Goal: Task Accomplishment & Management: Complete application form

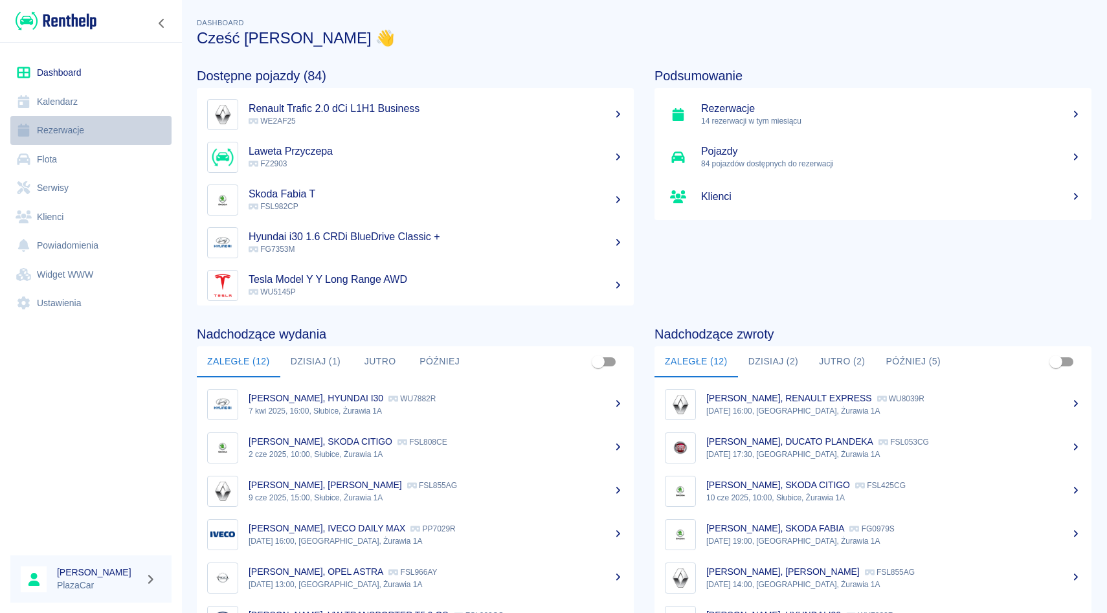
click at [80, 124] on link "Rezerwacje" at bounding box center [90, 130] width 161 height 29
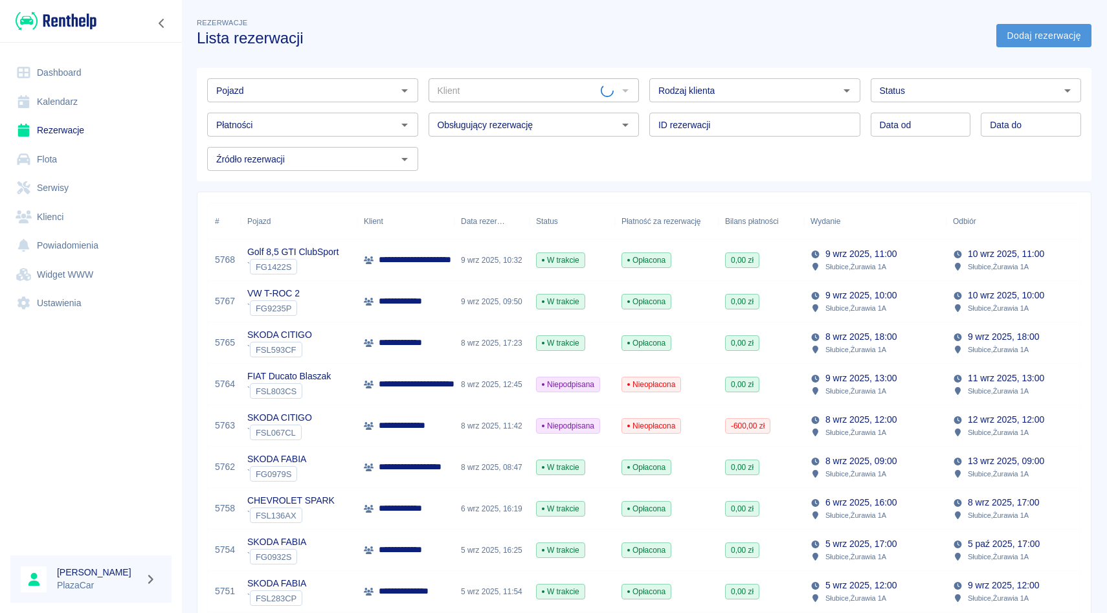
click at [1031, 36] on link "Dodaj rezerwację" at bounding box center [1043, 36] width 95 height 24
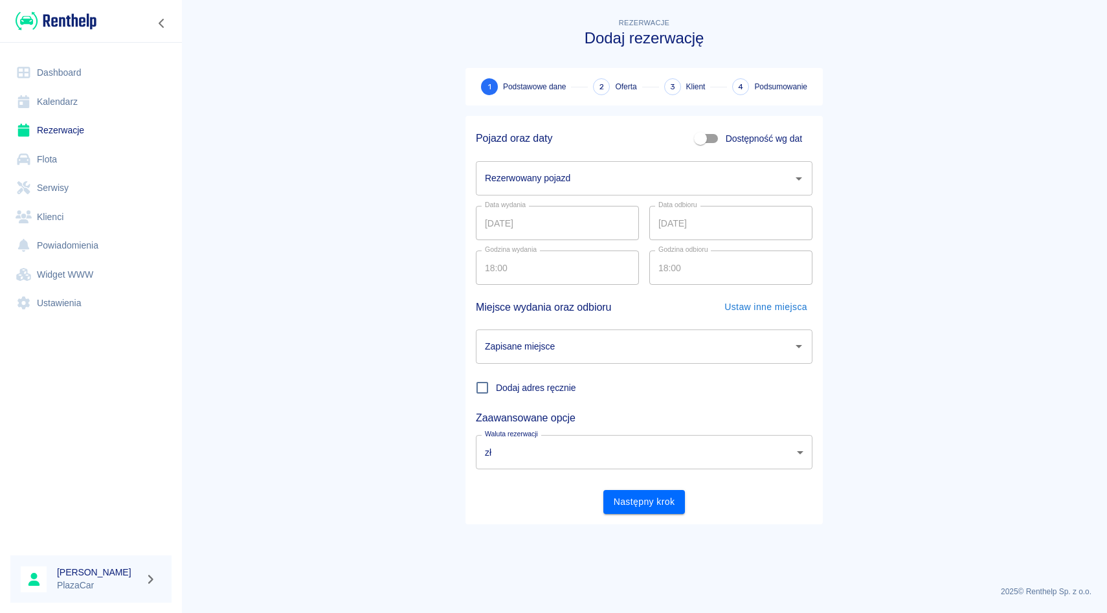
click at [614, 185] on input "Rezerwowany pojazd" at bounding box center [635, 178] width 306 height 23
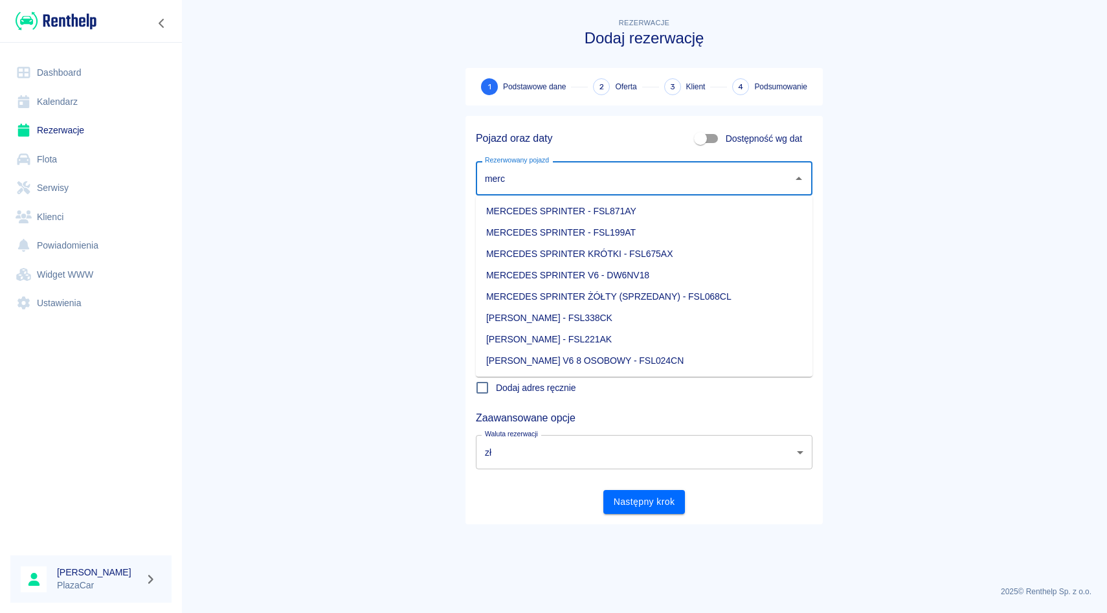
click at [681, 315] on li "[PERSON_NAME] - FSL338CK" at bounding box center [644, 317] width 337 height 21
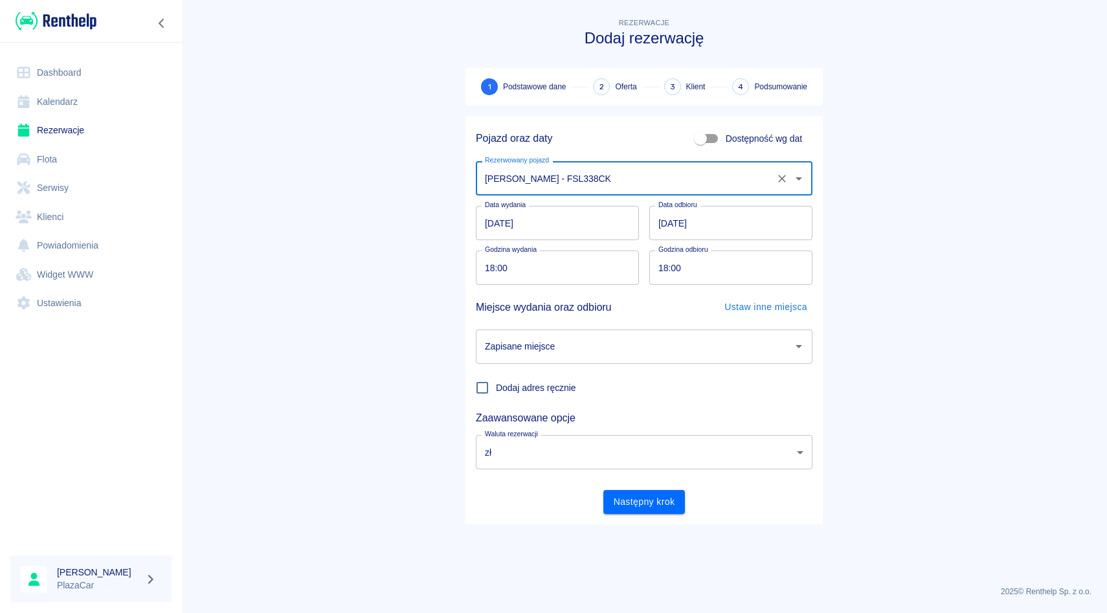
type input "[PERSON_NAME] - FSL338CK"
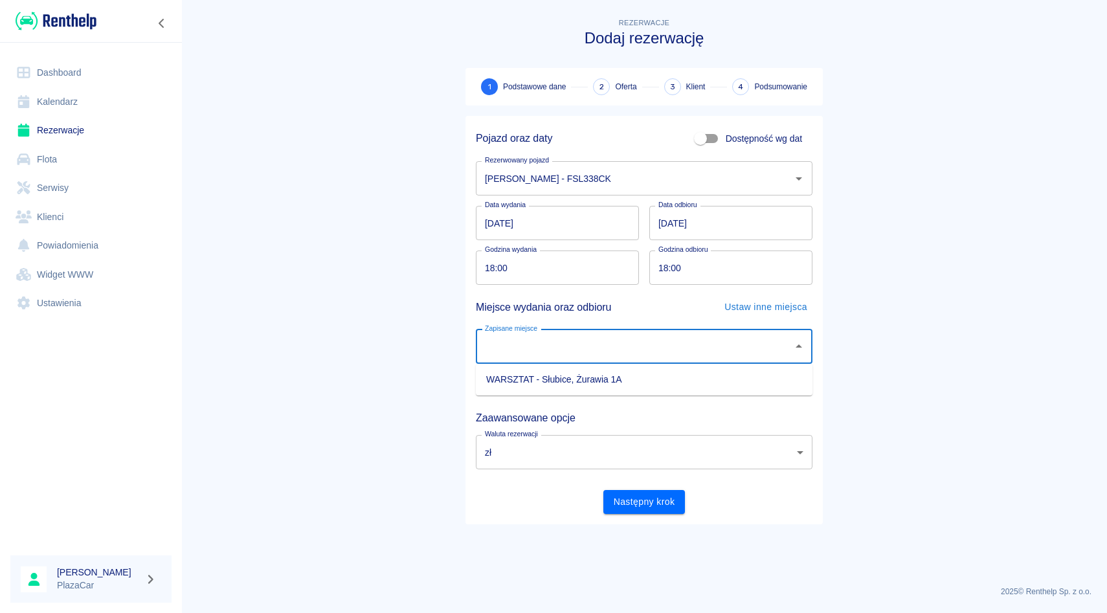
click at [761, 355] on input "Zapisane miejsce" at bounding box center [635, 346] width 306 height 23
click at [720, 391] on ul "WARSZTAT - Słubice, Żurawia 1A" at bounding box center [644, 380] width 337 height 32
click at [628, 383] on li "WARSZTAT - Słubice, Żurawia 1A" at bounding box center [644, 379] width 337 height 21
type input "WARSZTAT - Słubice, Żurawia 1A"
click at [643, 508] on button "Następny krok" at bounding box center [644, 502] width 82 height 24
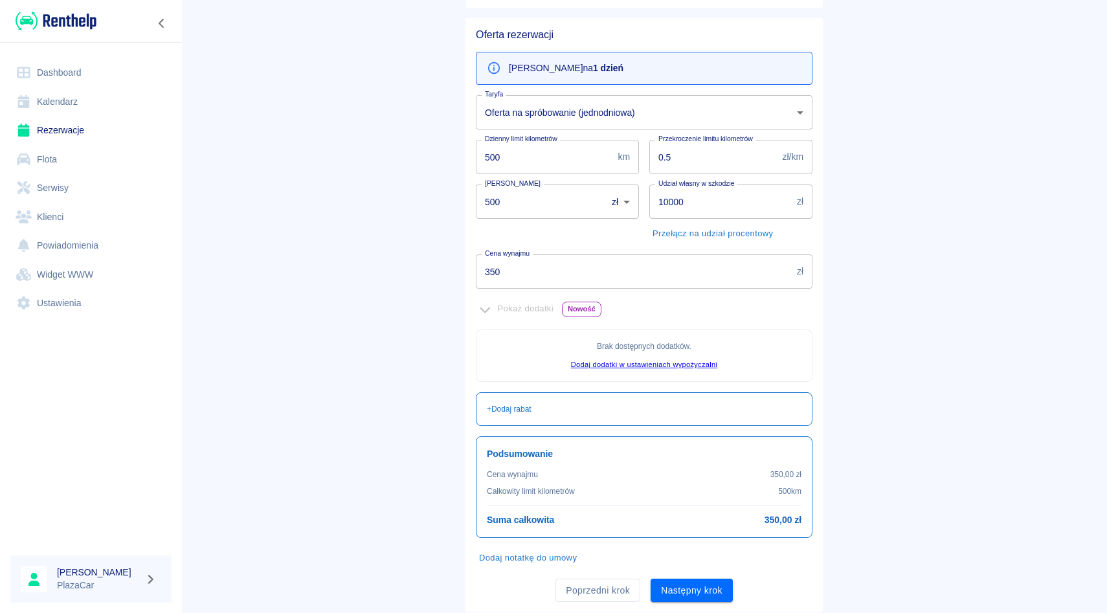
scroll to position [100, 0]
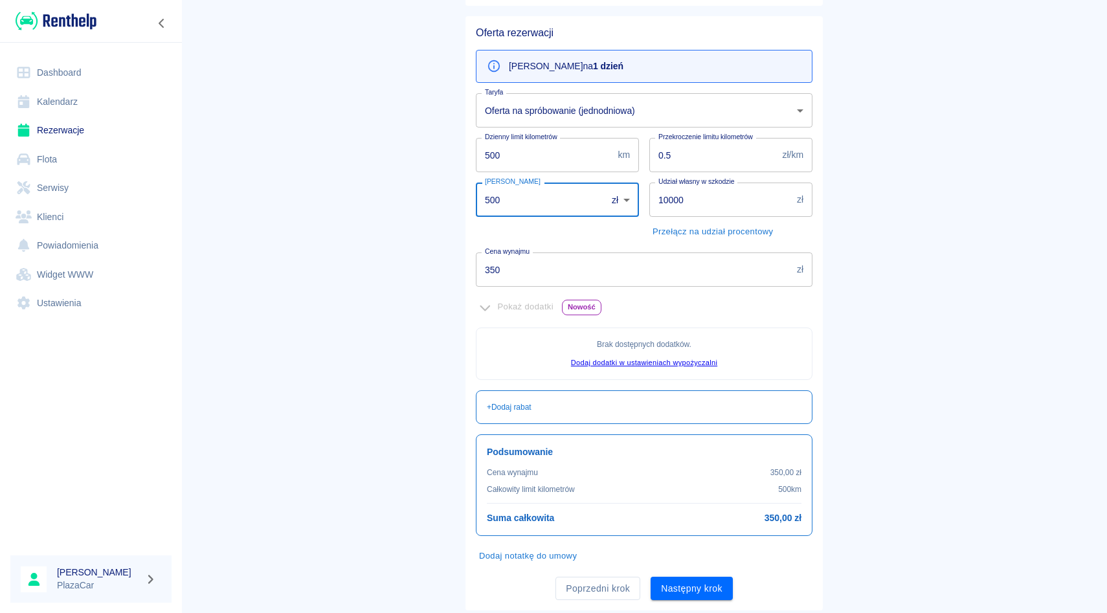
click at [496, 201] on input "500" at bounding box center [537, 200] width 122 height 34
type input "0"
click at [700, 587] on button "Następny krok" at bounding box center [692, 589] width 82 height 24
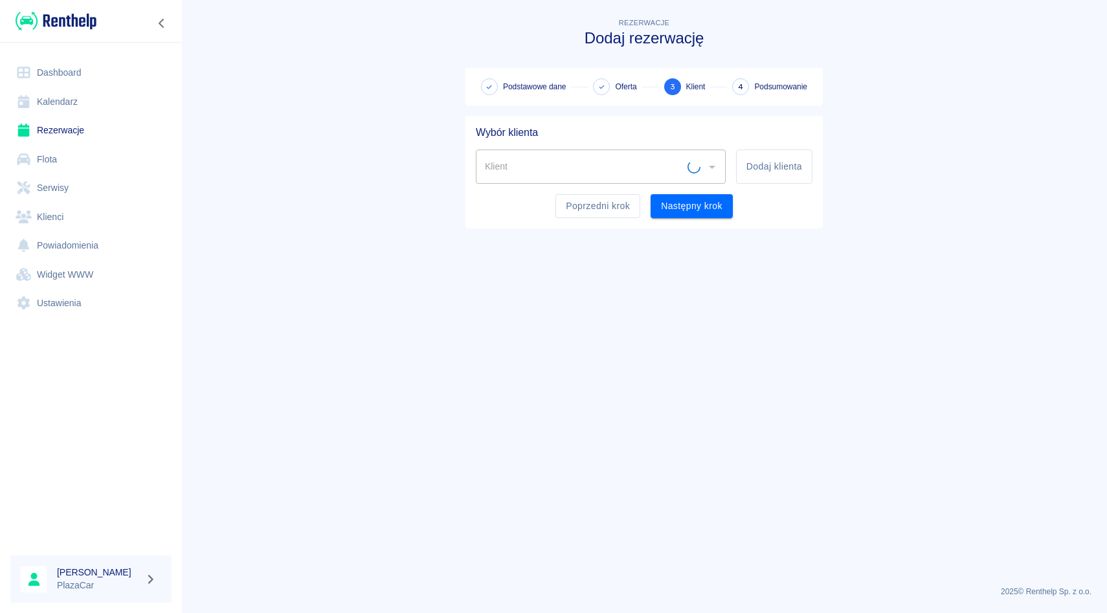
scroll to position [0, 0]
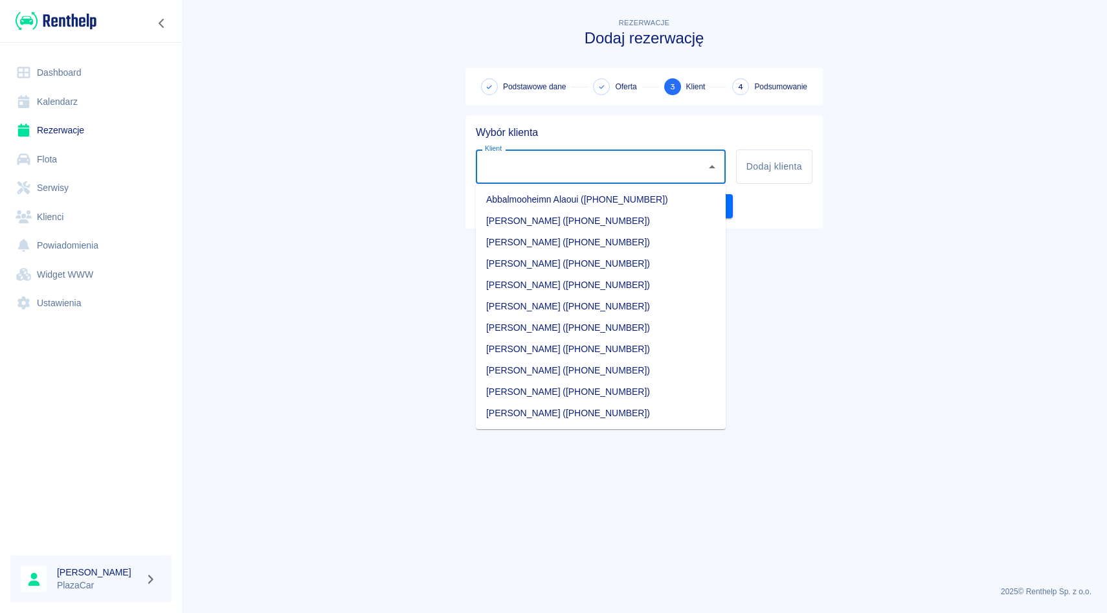
click at [522, 168] on input "Klient" at bounding box center [591, 166] width 219 height 23
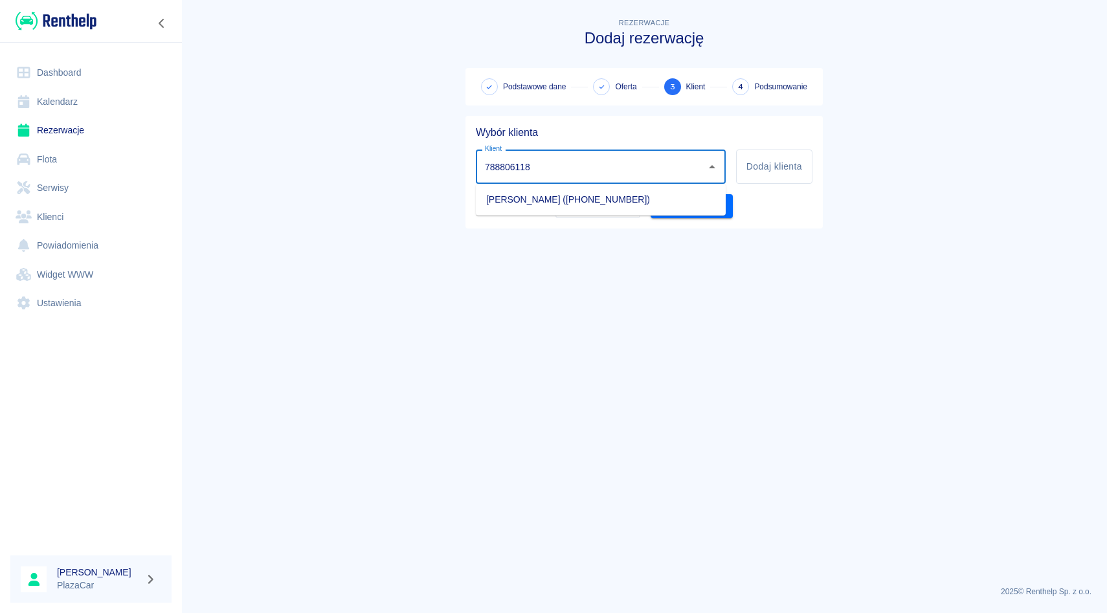
click at [542, 193] on li "[PERSON_NAME] ([PHONE_NUMBER])" at bounding box center [601, 199] width 250 height 21
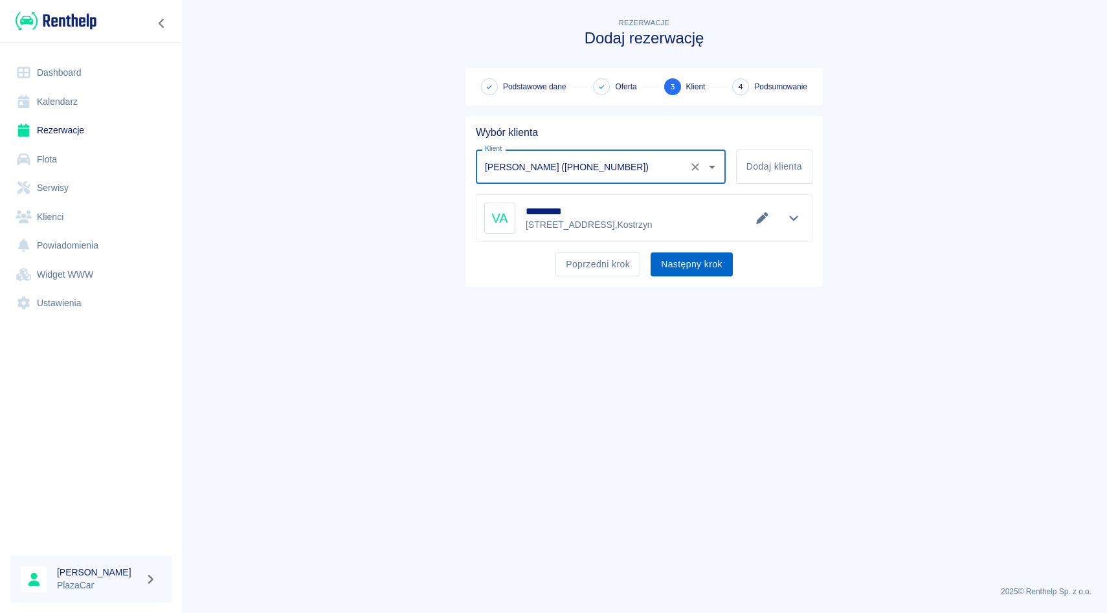
type input "[PERSON_NAME] ([PHONE_NUMBER])"
click at [690, 263] on button "Następny krok" at bounding box center [692, 264] width 82 height 24
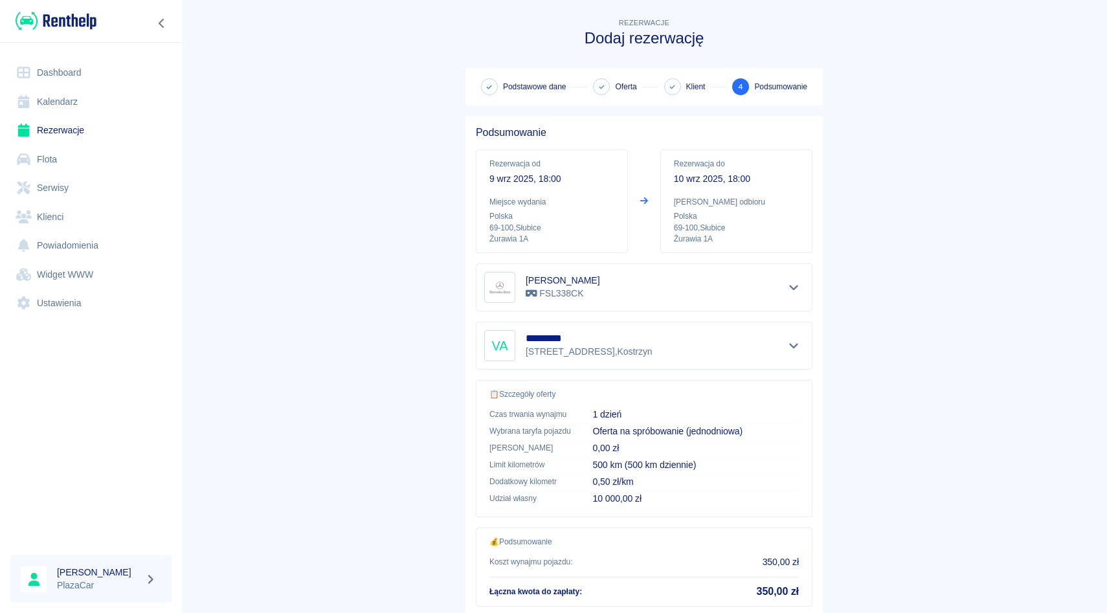
scroll to position [85, 0]
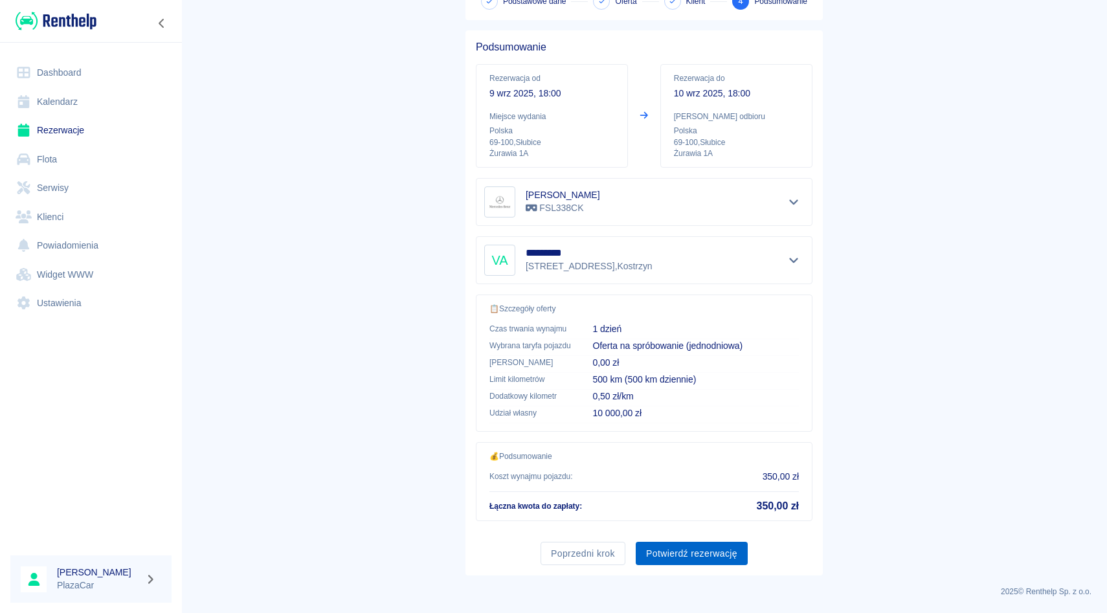
click at [678, 552] on button "Potwierdź rezerwację" at bounding box center [692, 554] width 112 height 24
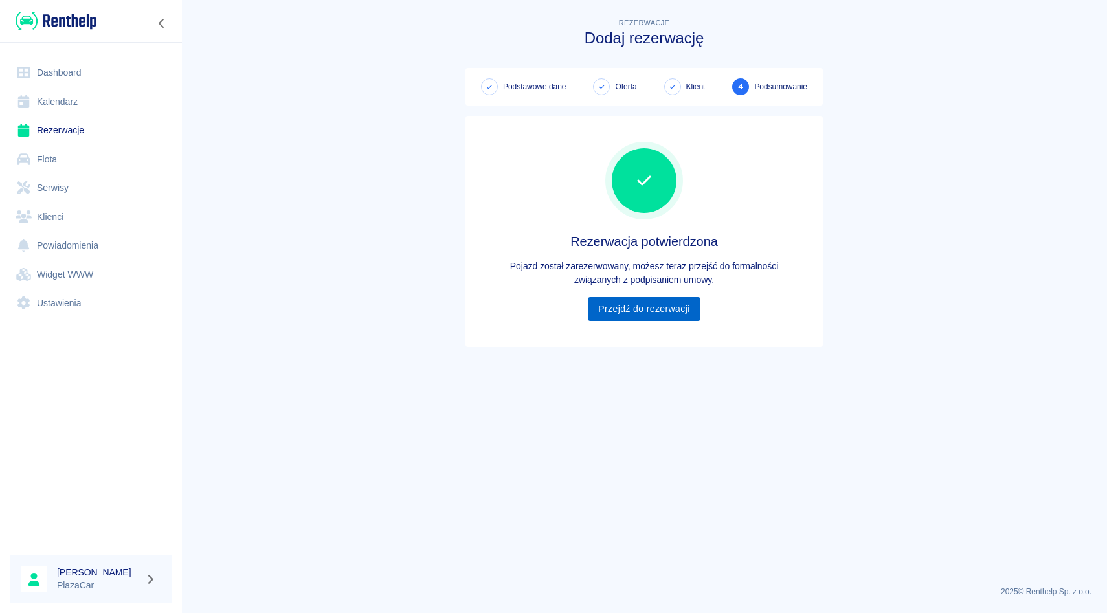
click at [661, 318] on link "Przejdź do rezerwacji" at bounding box center [644, 309] width 112 height 24
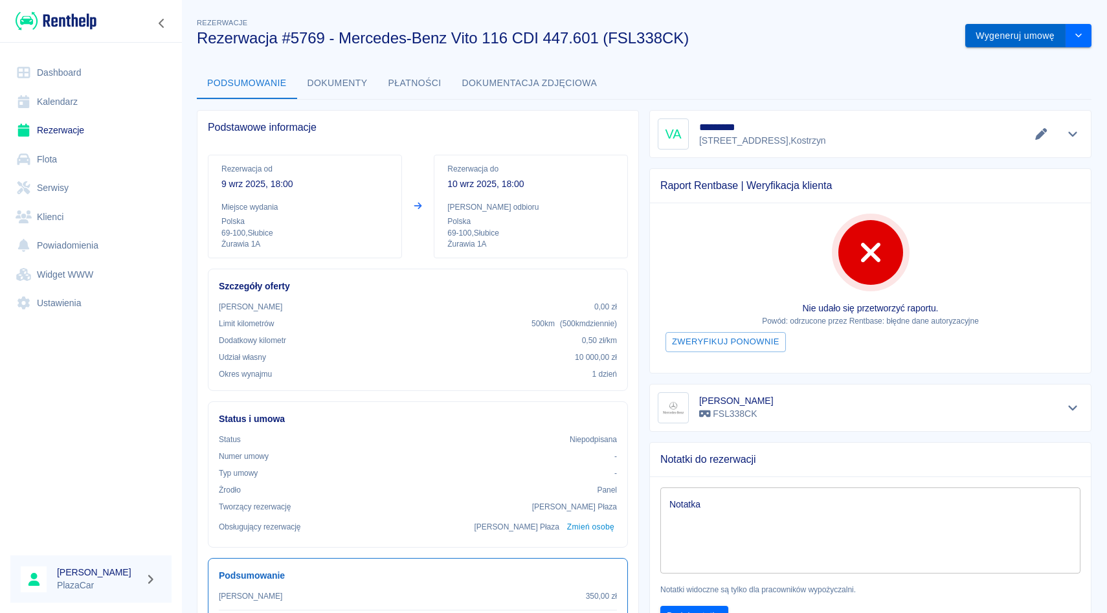
click at [997, 33] on button "Wygeneruj umowę" at bounding box center [1015, 36] width 100 height 24
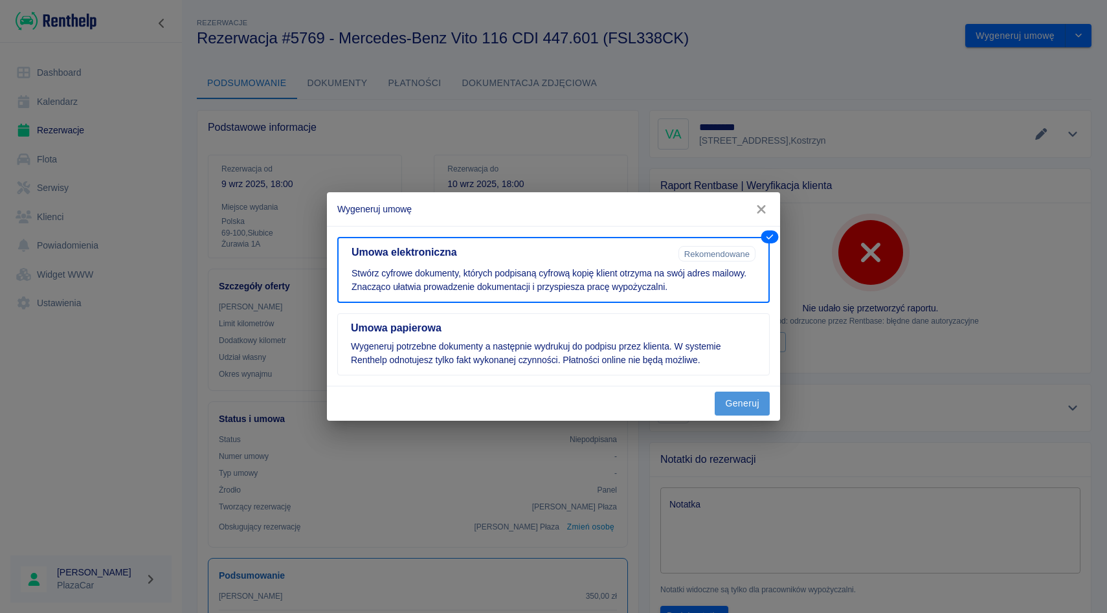
click at [730, 410] on button "Generuj" at bounding box center [742, 404] width 55 height 24
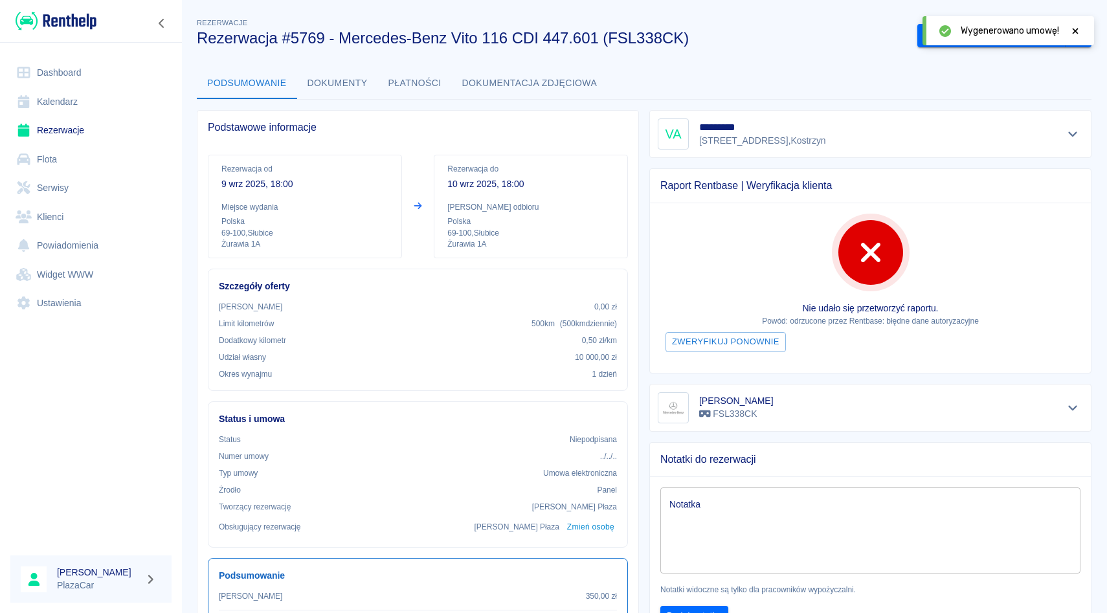
click at [1072, 31] on icon at bounding box center [1075, 31] width 12 height 9
click at [998, 32] on button "Podpisz umowę elektroniczną" at bounding box center [991, 36] width 148 height 24
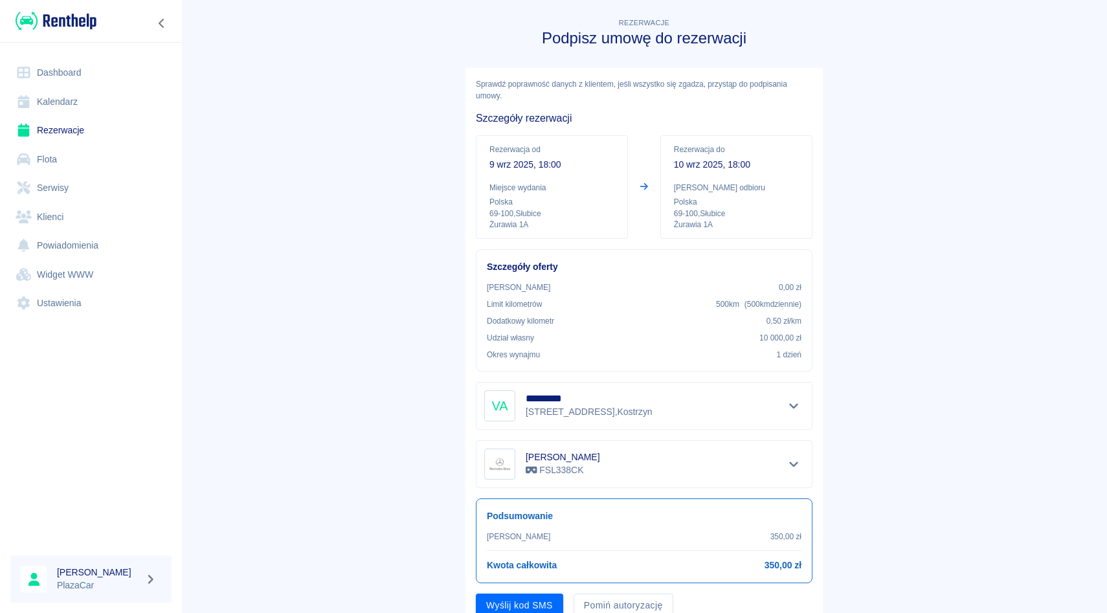
scroll to position [52, 0]
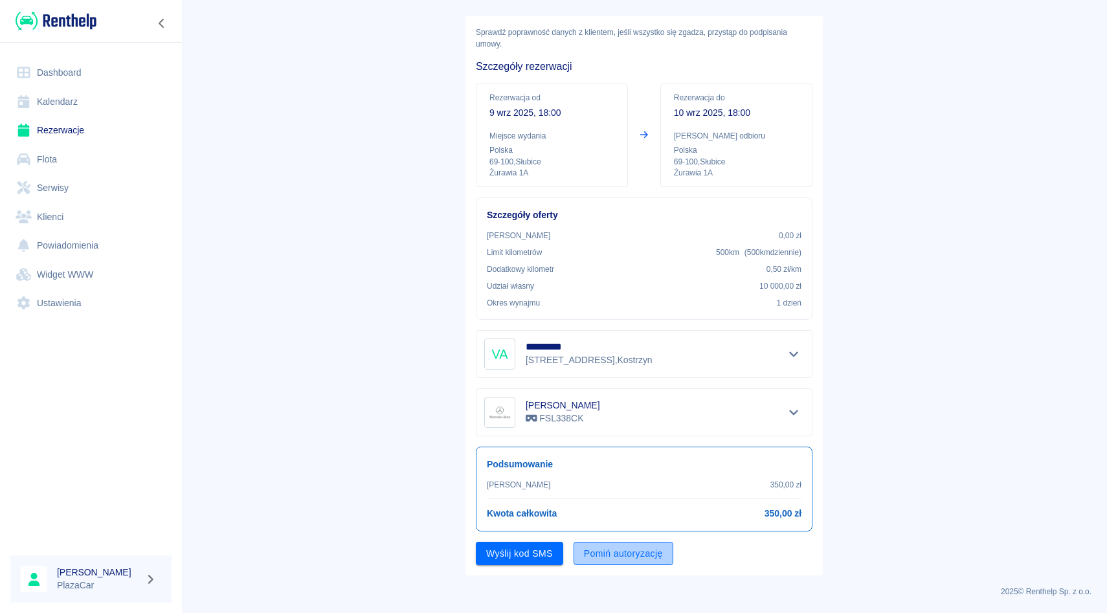
click at [625, 559] on button "Pomiń autoryzację" at bounding box center [624, 554] width 100 height 24
click at [531, 556] on button "Podpisz umowę" at bounding box center [520, 554] width 88 height 24
